Goal: Transaction & Acquisition: Purchase product/service

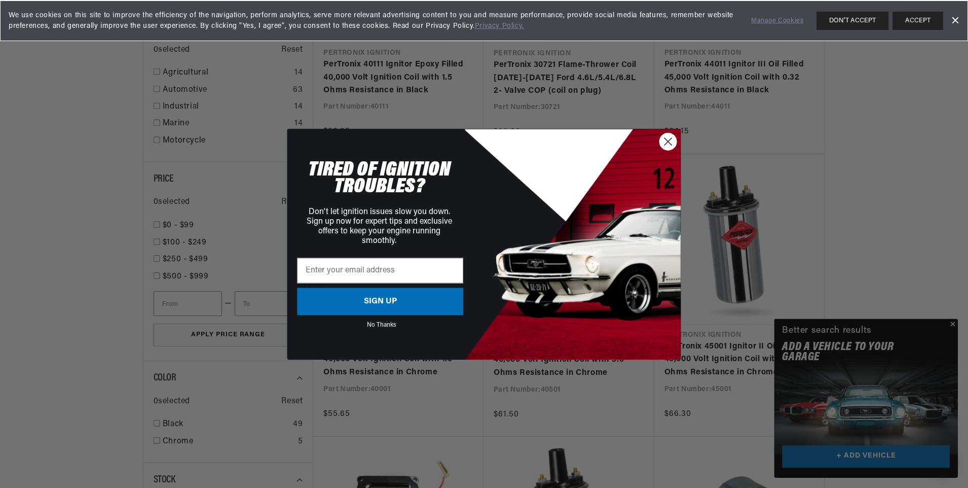
scroll to position [1117, 0]
click at [666, 141] on circle "Close dialog" at bounding box center [669, 141] width 17 height 17
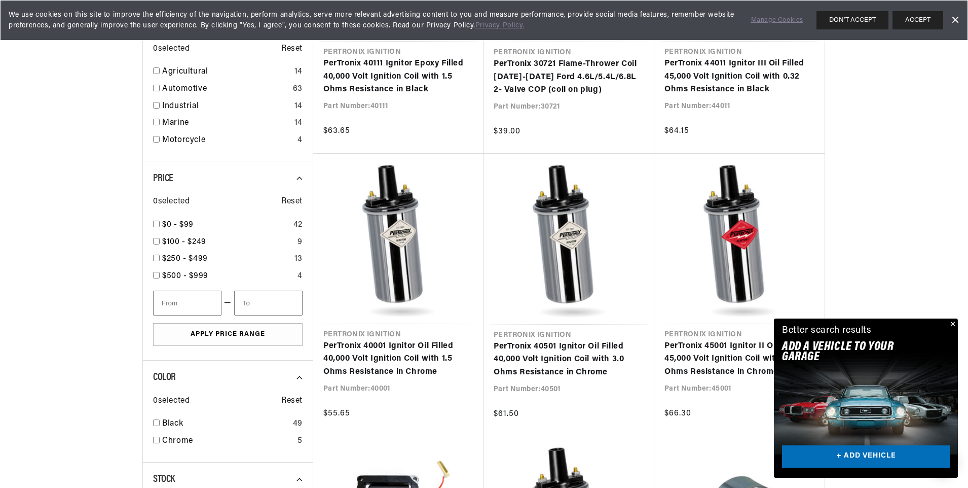
scroll to position [0, 307]
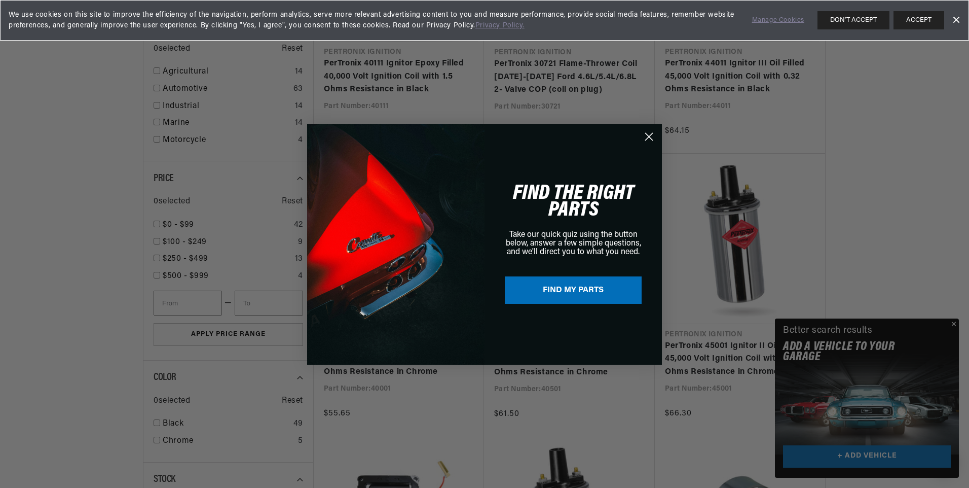
click at [649, 139] on circle "Close dialog" at bounding box center [649, 136] width 17 height 17
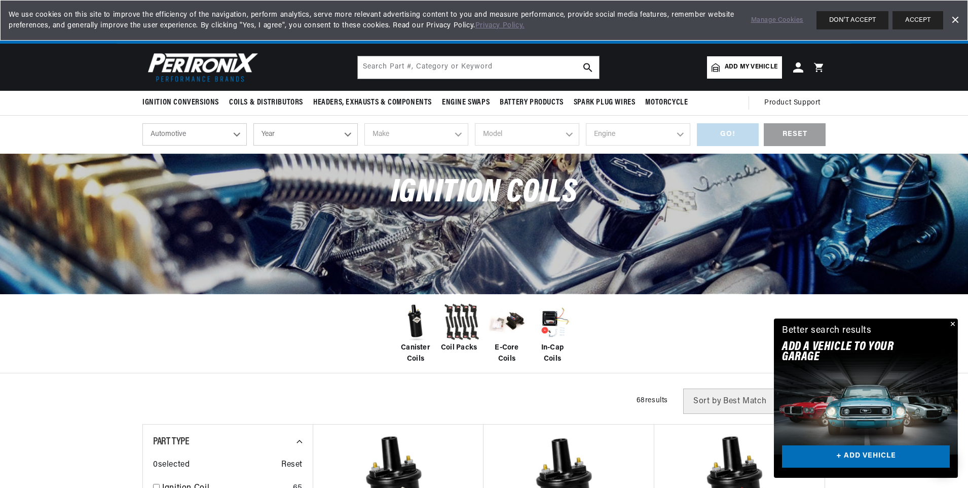
click at [262, 133] on select "Year 2026 2025 2024 2023 2022 2021 2020 2019 2018 2017 2016 2015 2014 2013 2012…" at bounding box center [305, 134] width 104 height 22
select select "1967"
click at [253, 123] on select "Year 2026 2025 2024 2023 2022 2021 2020 2019 2018 2017 2016 2015 2014 2013 2012…" at bounding box center [305, 134] width 104 height 22
select select "1967"
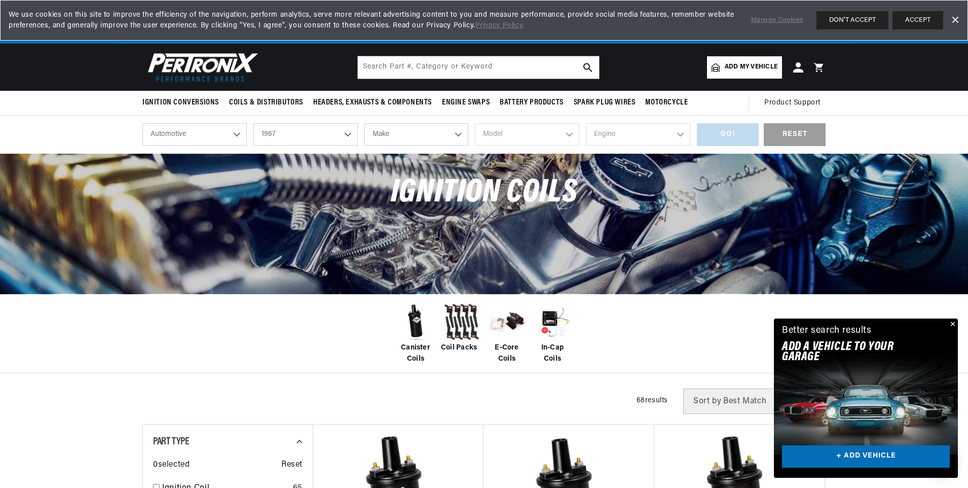
click at [412, 144] on select "Make Alfa Romeo American Motors Aston Martin Austin Austin Healey Avanti Bentle…" at bounding box center [417, 134] width 104 height 22
select select "Ford"
click at [365, 123] on select "Make Alfa Romeo American Motors Aston Martin Austin Austin Healey Avanti Bentle…" at bounding box center [417, 134] width 104 height 22
select select "Ford"
click at [541, 133] on select "Model Bronco Club Wagon Country Sedan Country Squire Custom Custom 500 Econolin…" at bounding box center [527, 134] width 104 height 22
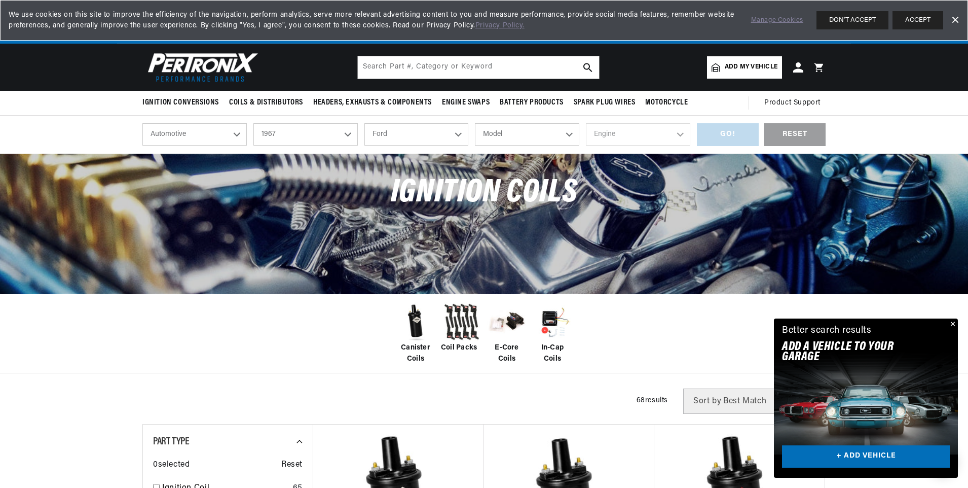
scroll to position [0, 0]
select select "Fairlane"
click at [475, 123] on select "Model Bronco Club Wagon Country Sedan Country Squire Custom Custom 500 Econolin…" at bounding box center [527, 134] width 104 height 22
select select "Fairlane"
click at [631, 131] on select "Engine 3.6L 3.7L 4.1L 4.3L 170cid / 2.8L 200cid / 3.3L 289cid / 4.7L 302cid / 5…" at bounding box center [638, 134] width 104 height 22
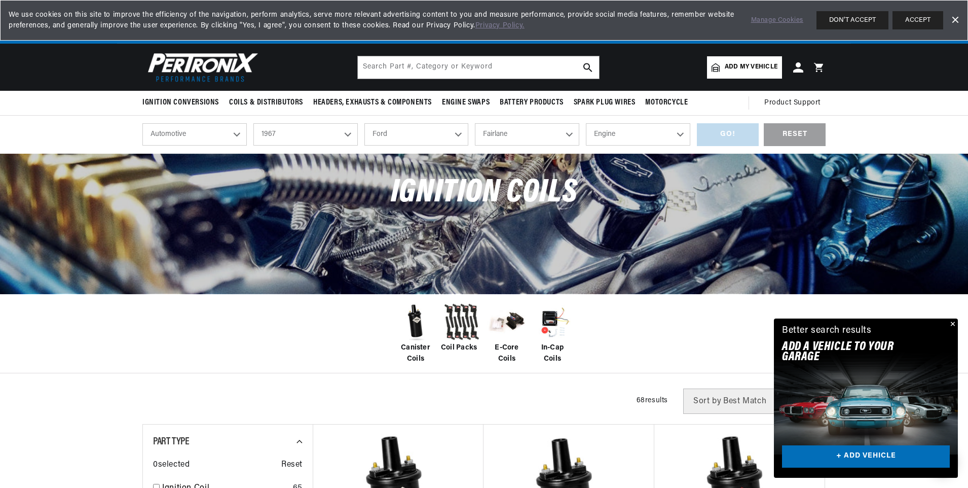
select select "289cid-4.7L"
click at [586, 123] on select "Engine 3.6L 3.7L 4.1L 4.3L 170cid / 2.8L 200cid / 3.3L 289cid / 4.7L 302cid / 5…" at bounding box center [638, 134] width 104 height 22
select select "289cid-4.7L"
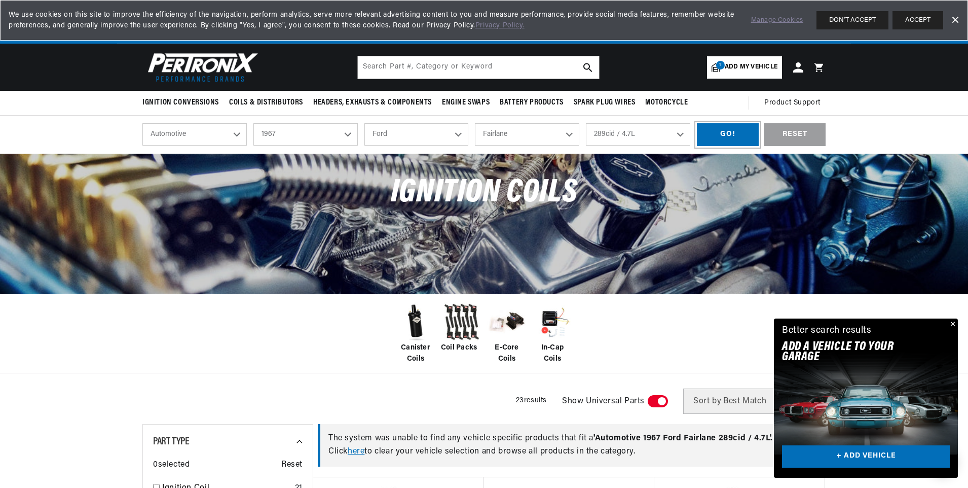
click at [740, 133] on div "GO!" at bounding box center [728, 134] width 62 height 23
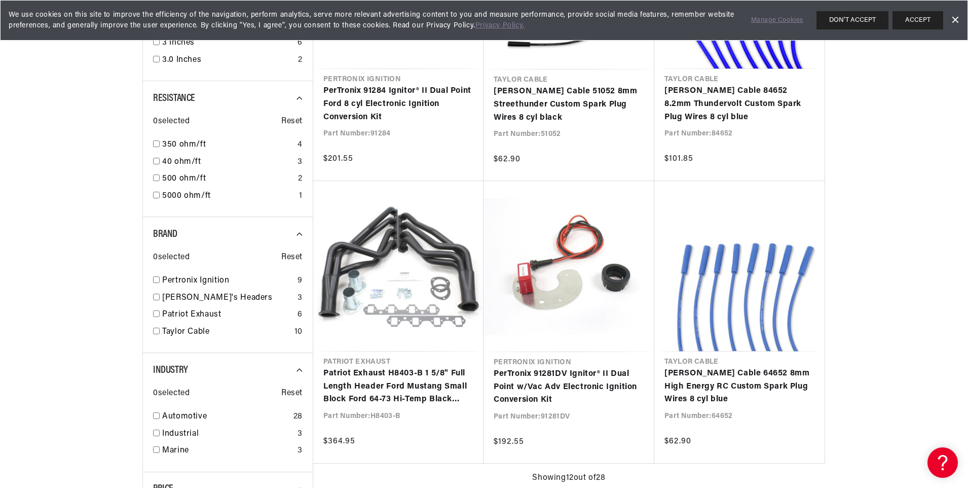
scroll to position [0, 307]
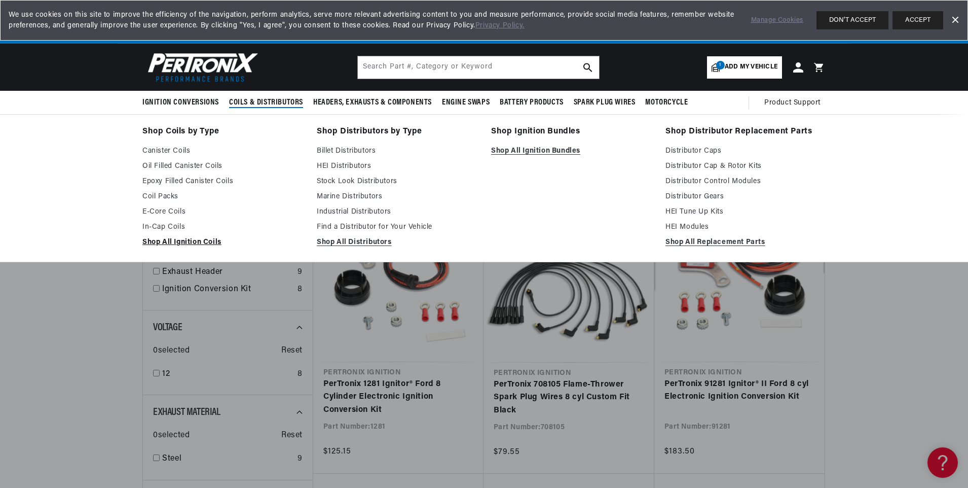
click at [174, 238] on link "Shop All Ignition Coils" at bounding box center [222, 242] width 160 height 12
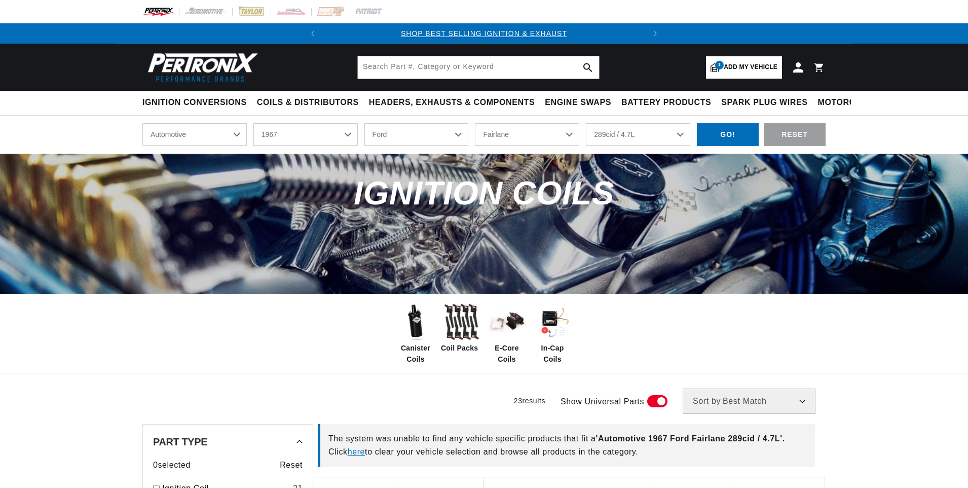
select select "1967"
select select "Ford"
select select "Fairlane"
select select "289cid-4.7L"
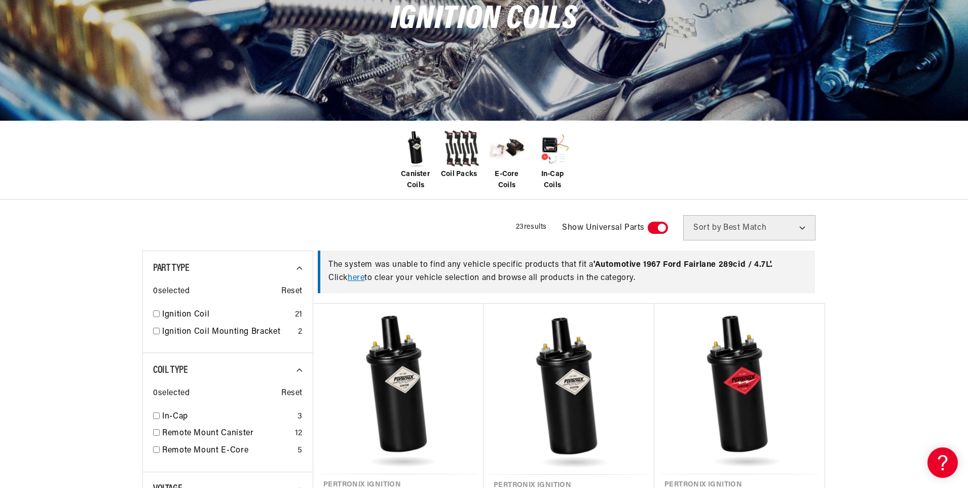
scroll to position [309, 0]
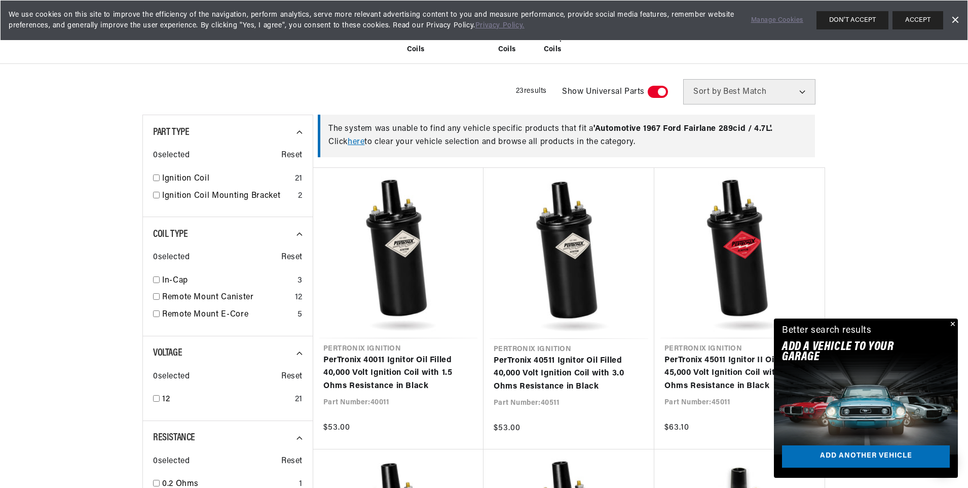
click at [952, 321] on button "Close" at bounding box center [952, 324] width 12 height 12
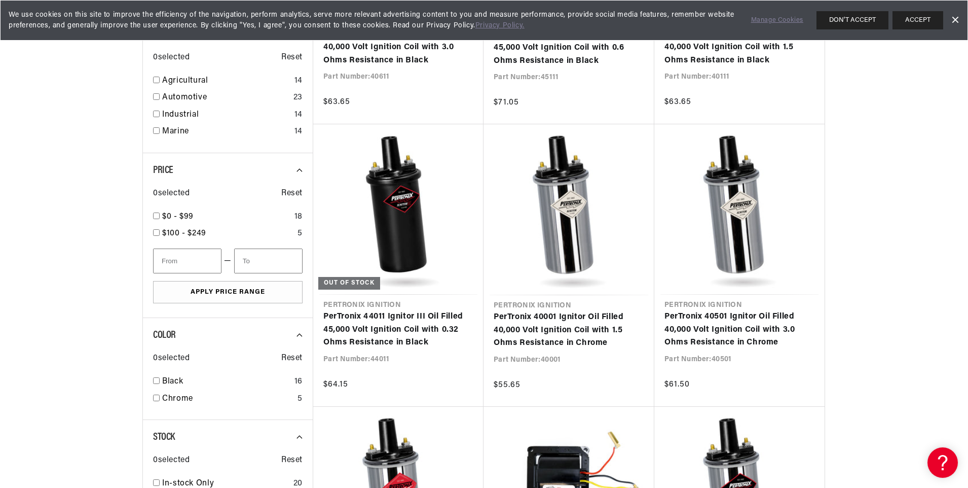
scroll to position [0, 307]
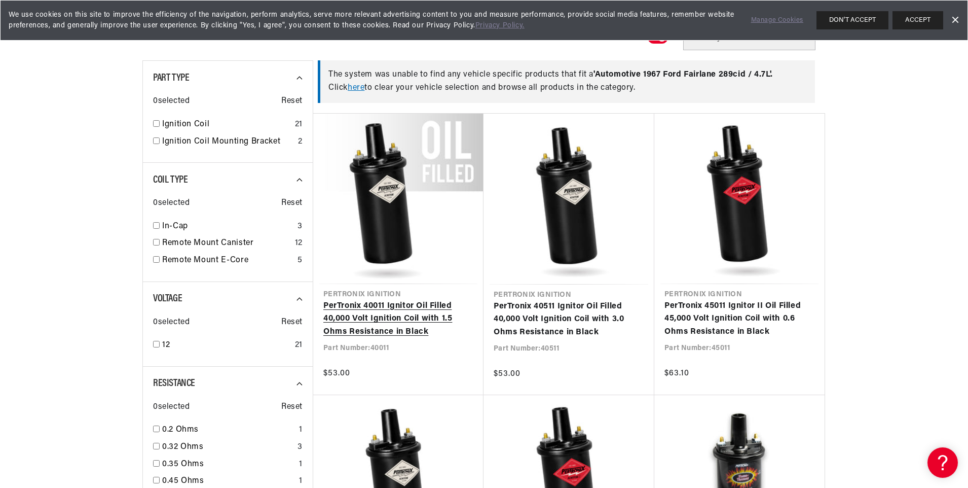
click at [354, 304] on link "PerTronix 40011 Ignitor Oil Filled 40,000 Volt Ignition Coil with 1.5 Ohms Resi…" at bounding box center [398, 319] width 150 height 39
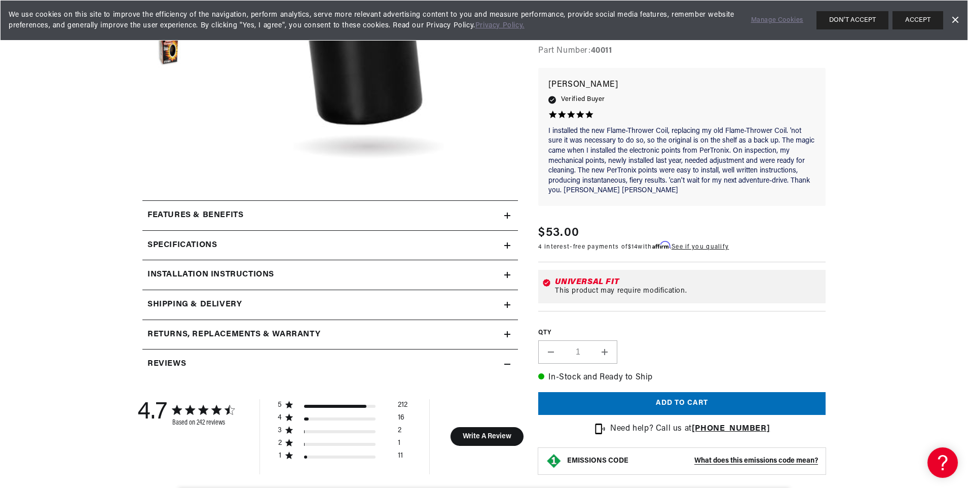
scroll to position [298, 0]
click at [495, 225] on summary "Features & Benefits" at bounding box center [330, 214] width 376 height 29
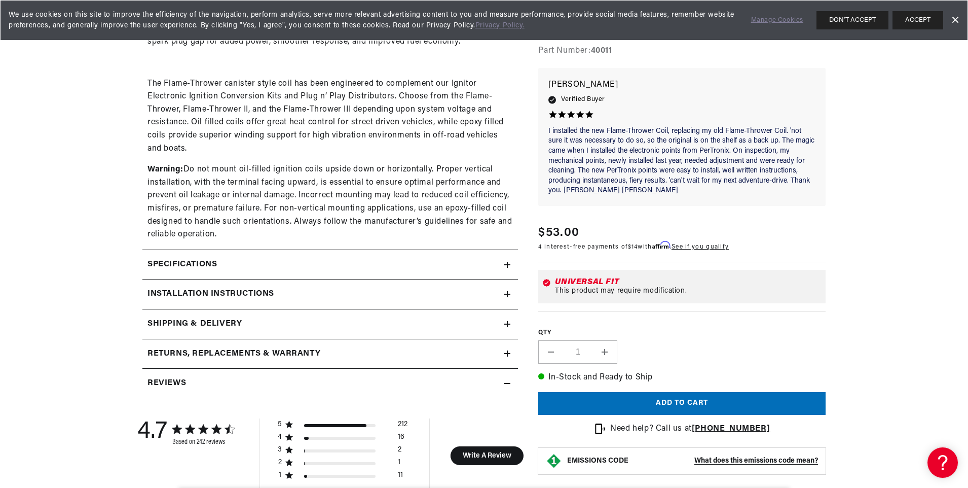
scroll to position [629, 0]
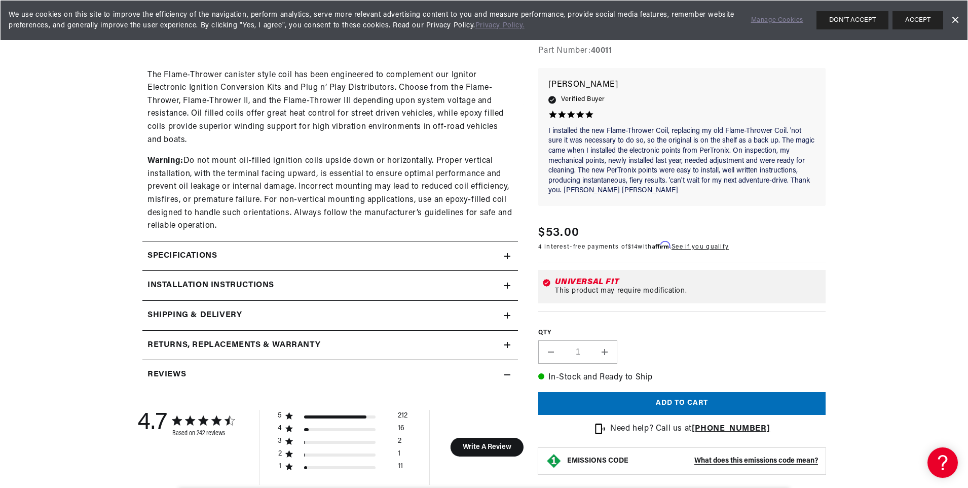
click at [412, 259] on div "Specifications" at bounding box center [323, 255] width 362 height 13
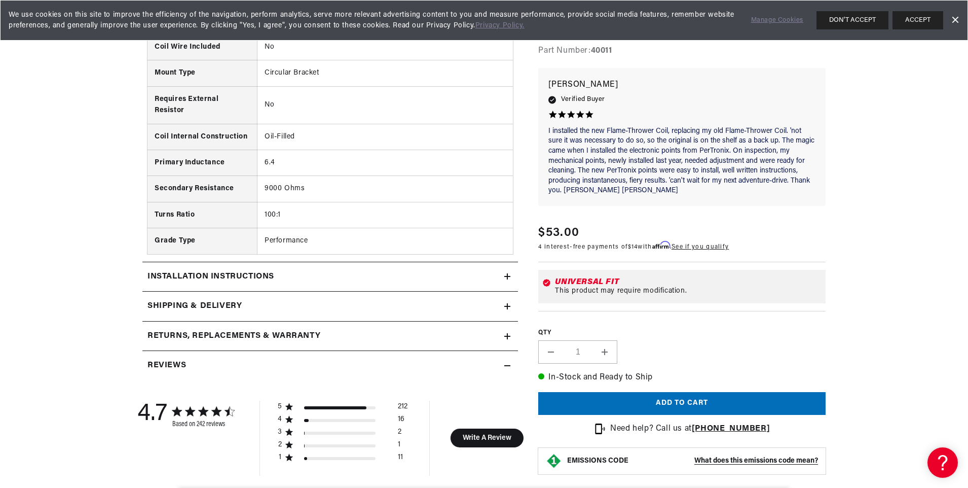
scroll to position [1279, 0]
click at [392, 279] on div "Installation instructions" at bounding box center [323, 276] width 362 height 13
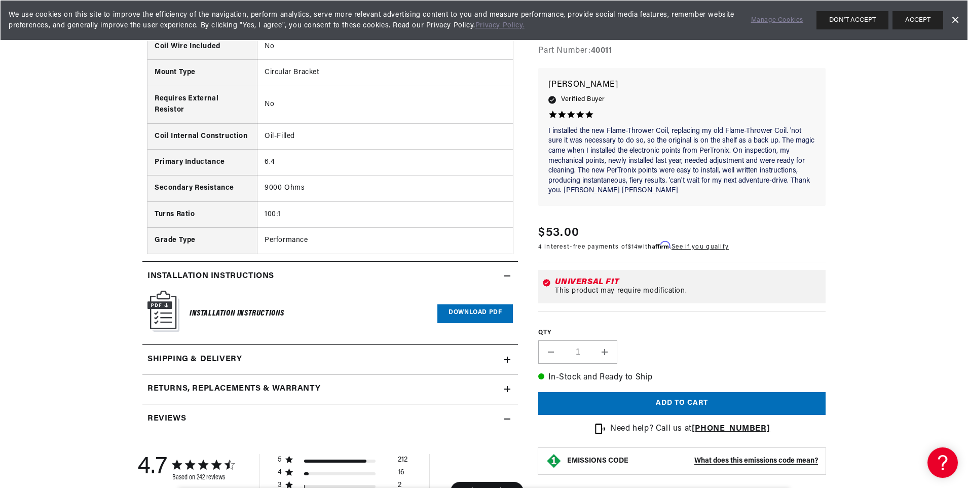
click at [392, 279] on div "Installation instructions" at bounding box center [323, 276] width 362 height 13
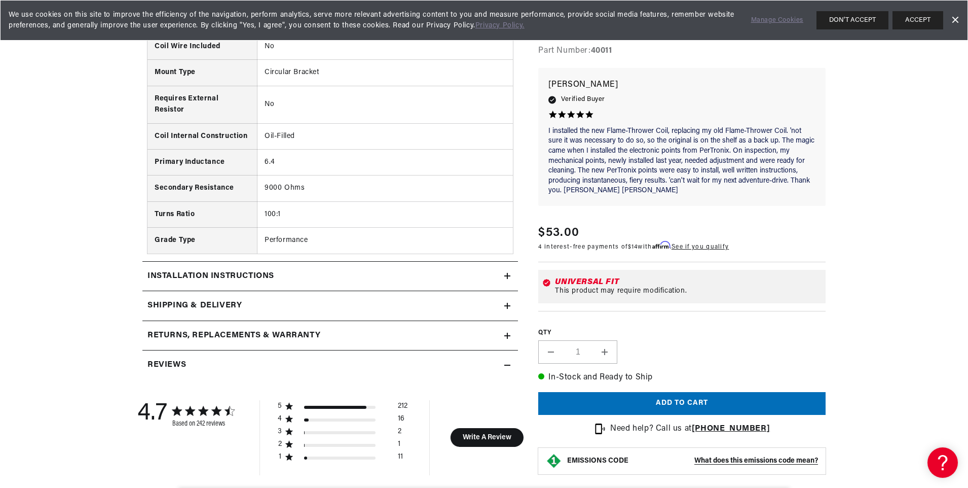
click at [376, 271] on div "Installation instructions" at bounding box center [323, 276] width 362 height 13
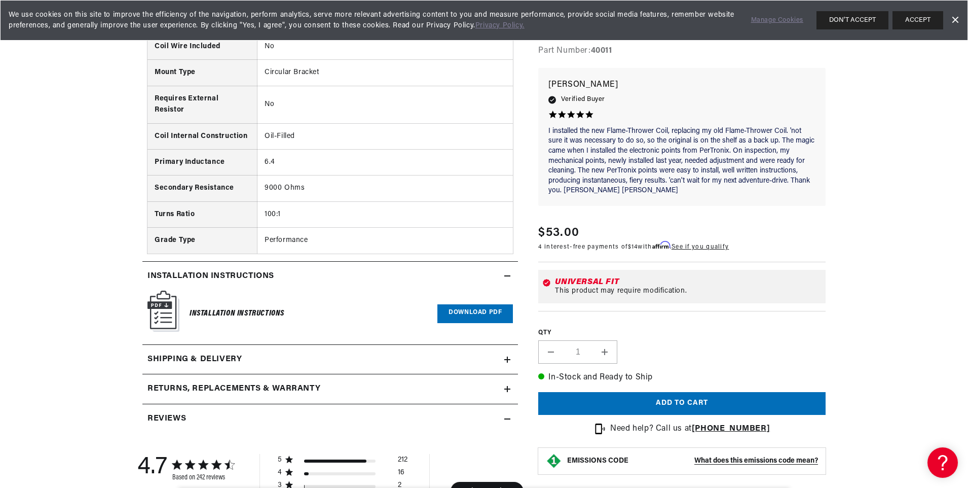
click at [343, 361] on div "Shipping & Delivery" at bounding box center [323, 359] width 362 height 13
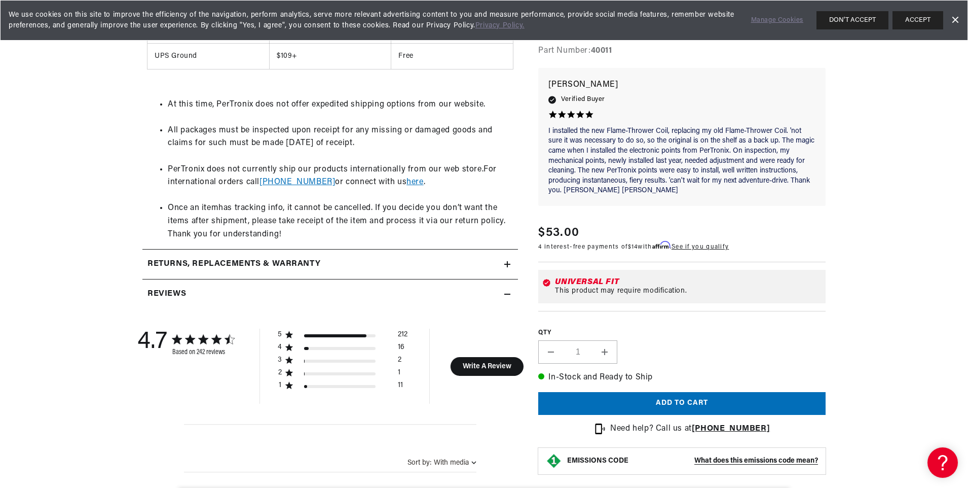
scroll to position [1722, 0]
click at [336, 258] on div "Returns, Replacements & Warranty" at bounding box center [323, 263] width 362 height 13
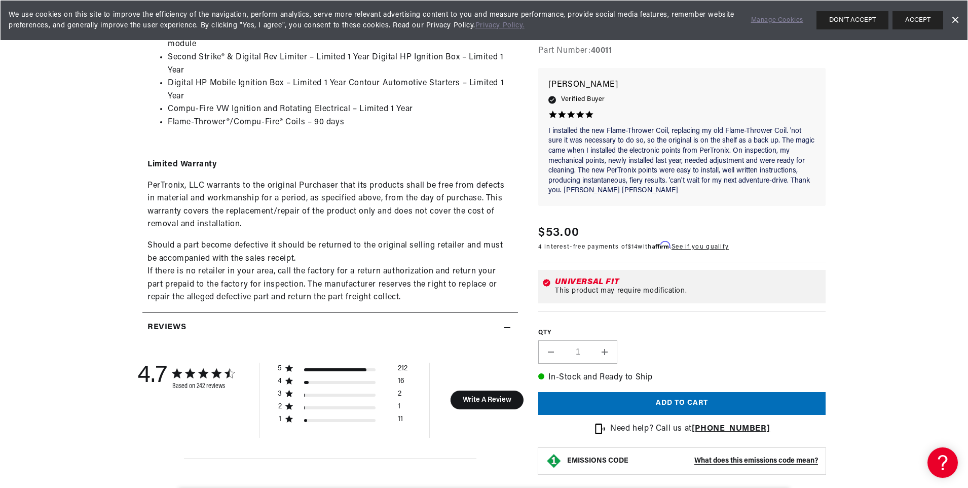
scroll to position [0, 0]
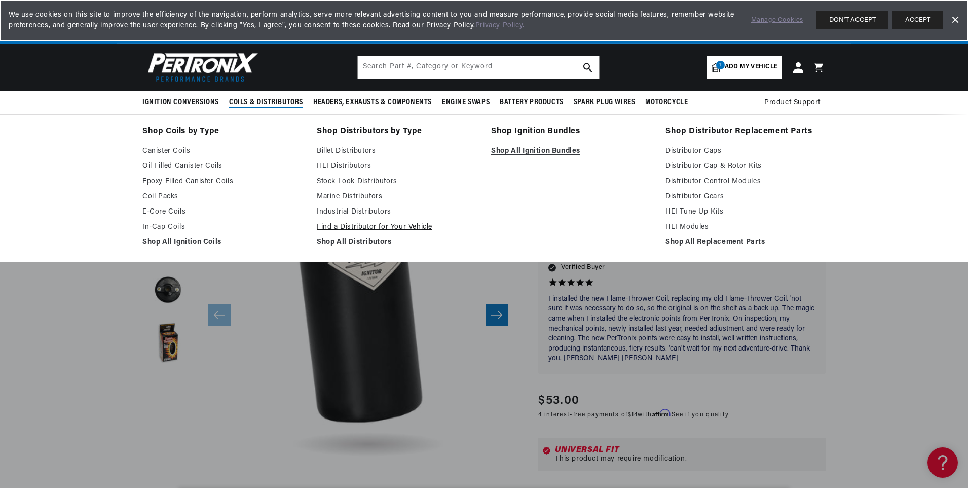
click at [354, 226] on link "Find a Distributor for Your Vehicle" at bounding box center [397, 227] width 160 height 12
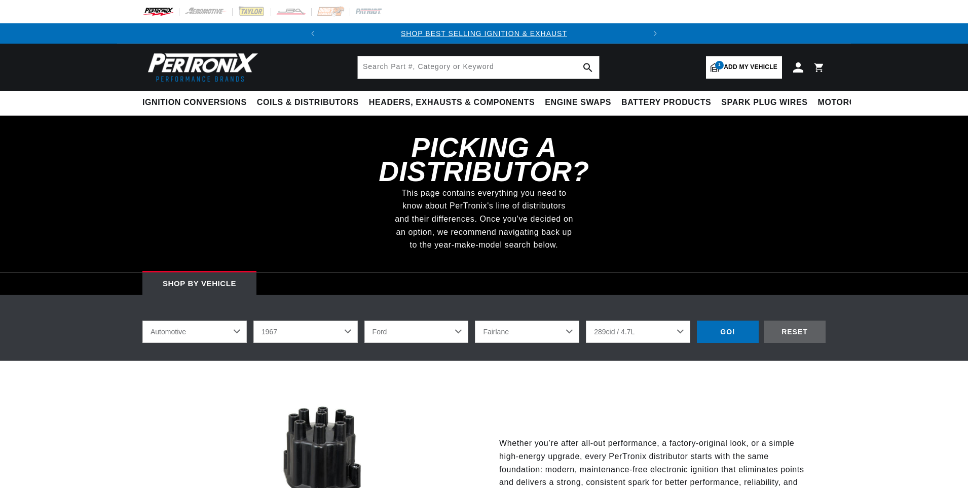
select select "1967"
select select "Ford"
select select "Fairlane"
select select "289cid-4.7L"
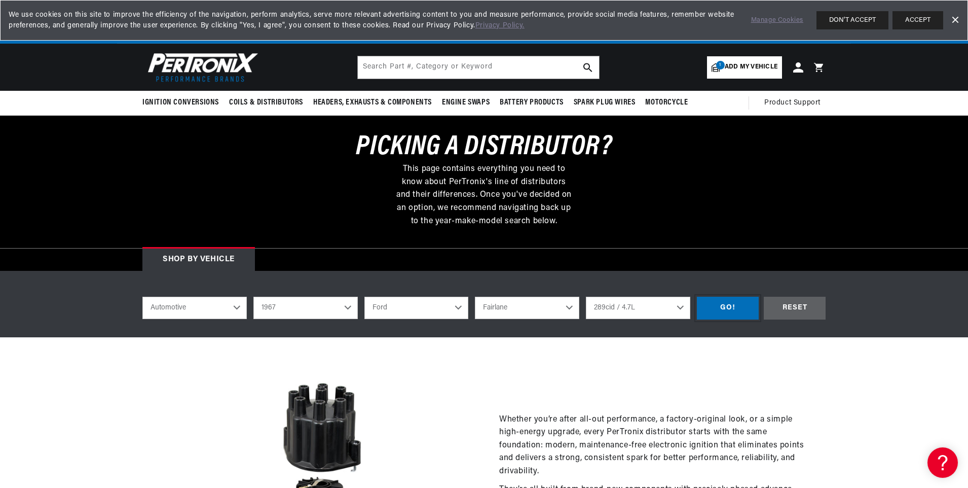
click at [738, 307] on div "GO!" at bounding box center [728, 308] width 62 height 23
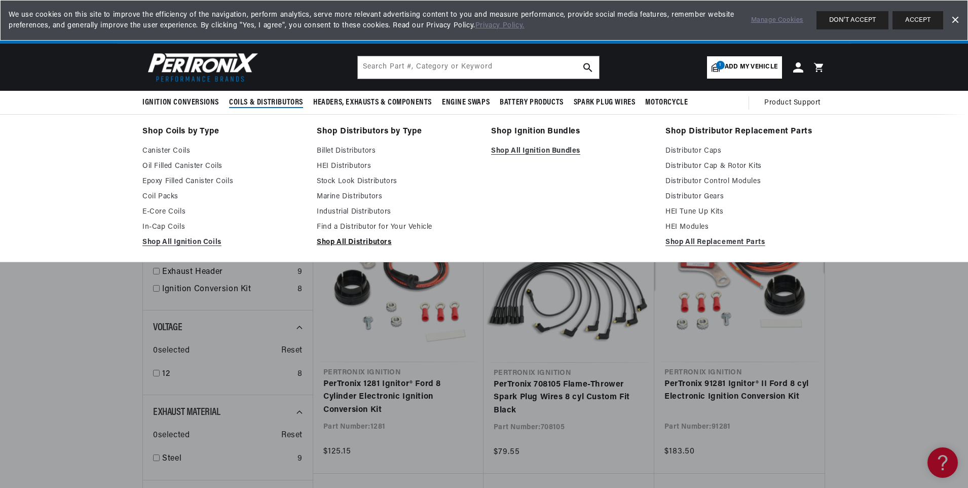
click at [346, 240] on link "Shop All Distributors" at bounding box center [397, 242] width 160 height 12
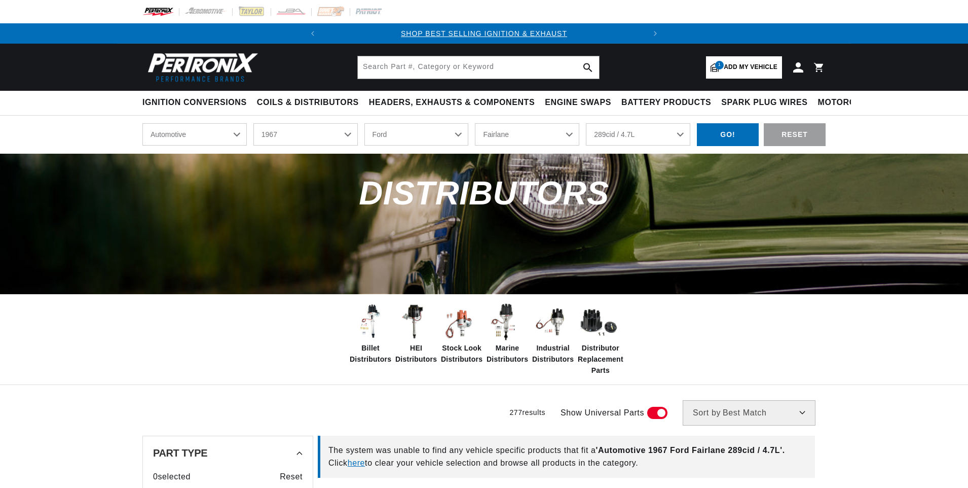
select select "1967"
select select "Ford"
select select "Fairlane"
select select "289cid-4.7L"
